Goal: Transaction & Acquisition: Purchase product/service

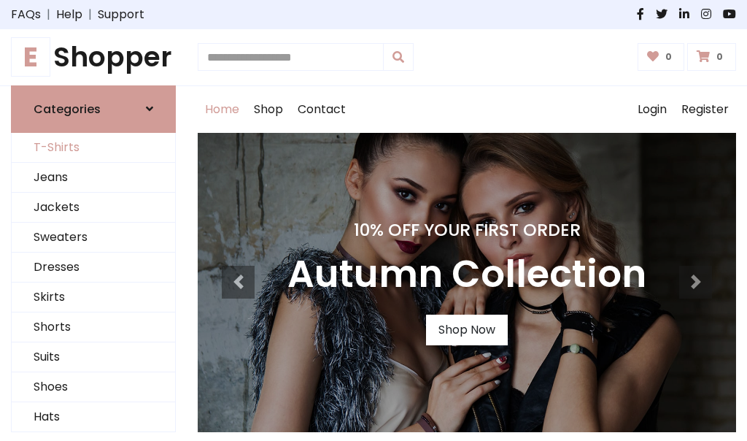
click at [93, 147] on link "T-Shirts" at bounding box center [93, 148] width 163 height 30
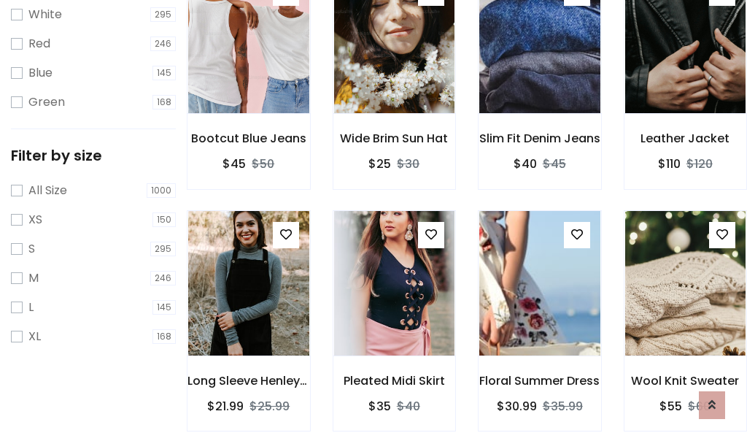
scroll to position [26, 0]
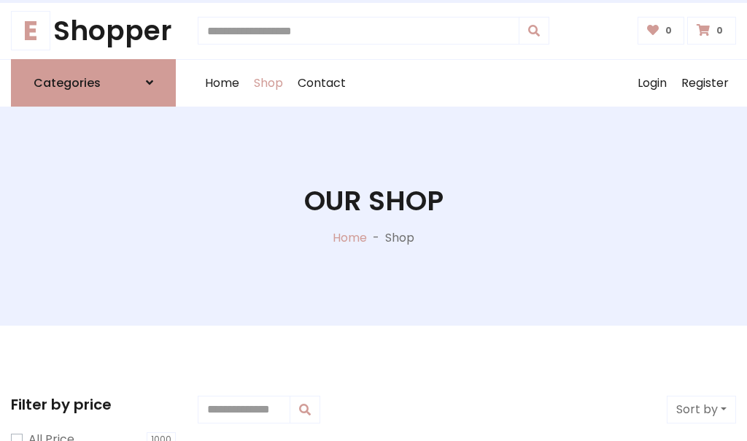
click at [374, 215] on h1 "Our Shop" at bounding box center [373, 201] width 139 height 33
click at [467, 82] on div "Home Shop Contact Log out Login Register" at bounding box center [467, 83] width 539 height 47
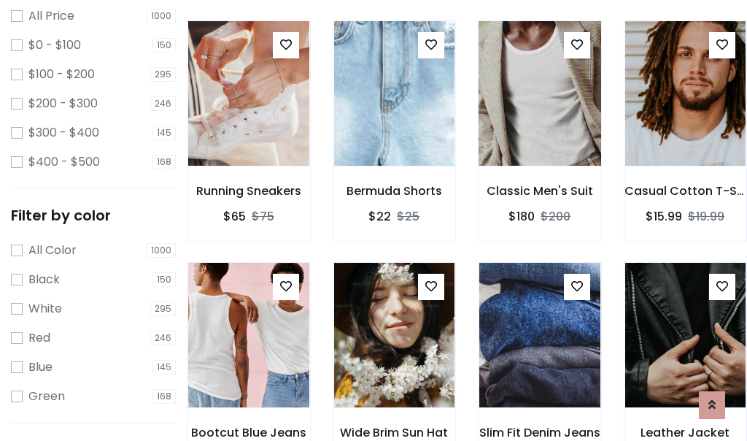
click at [539, 120] on img at bounding box center [539, 93] width 145 height 350
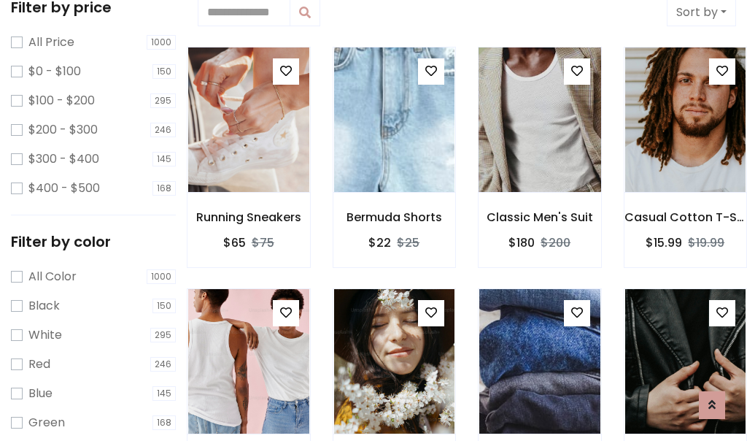
scroll to position [26, 0]
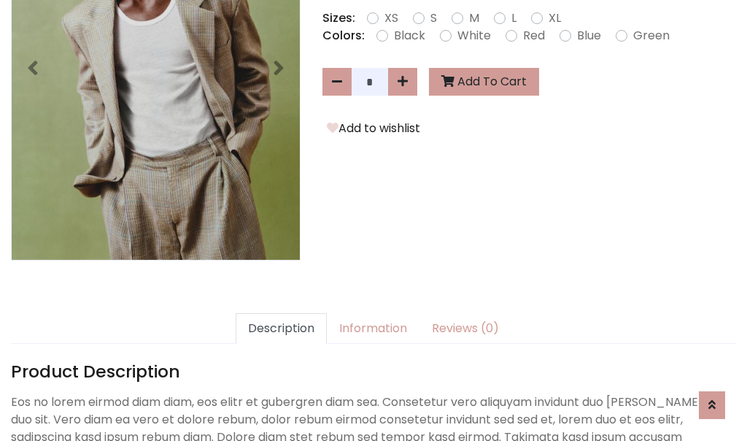
scroll to position [357, 0]
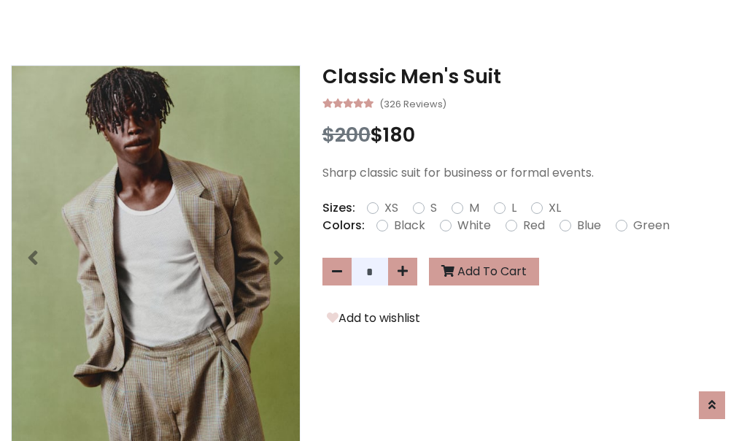
click at [529, 76] on h3 "Classic Men's Suit" at bounding box center [530, 76] width 414 height 23
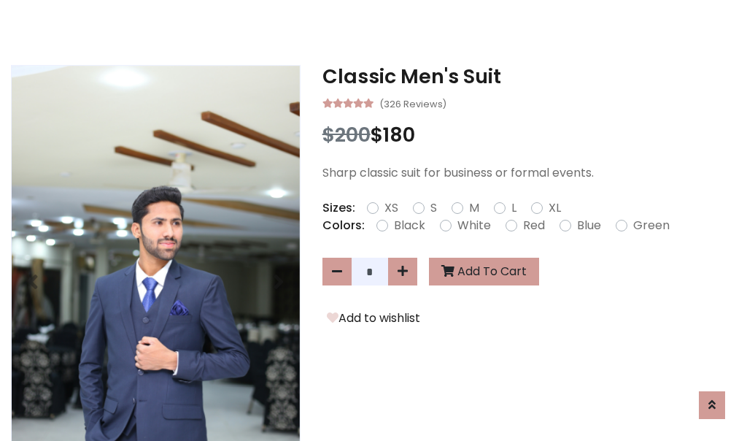
click at [529, 76] on h3 "Classic Men's Suit" at bounding box center [530, 76] width 414 height 23
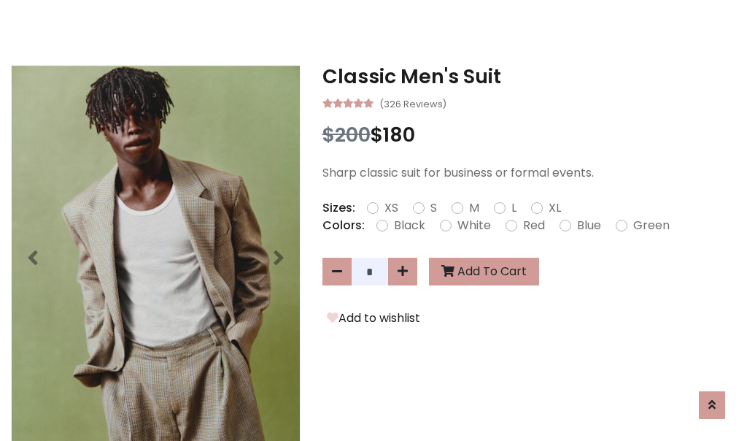
click at [529, 76] on h3 "Classic Men's Suit" at bounding box center [530, 76] width 414 height 23
